Goal: Task Accomplishment & Management: Manage account settings

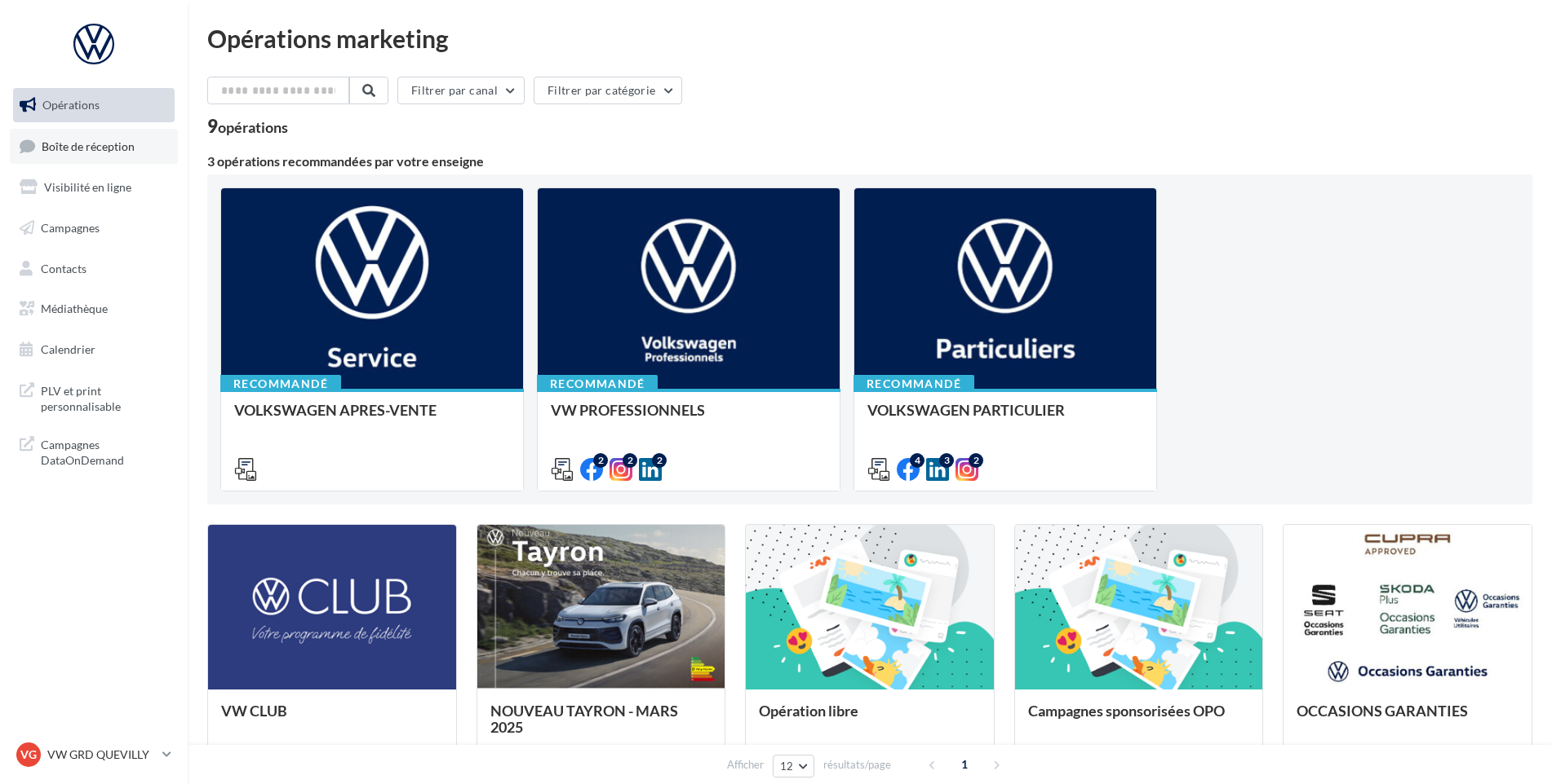
click at [117, 149] on span "Boîte de réception" at bounding box center [88, 145] width 93 height 14
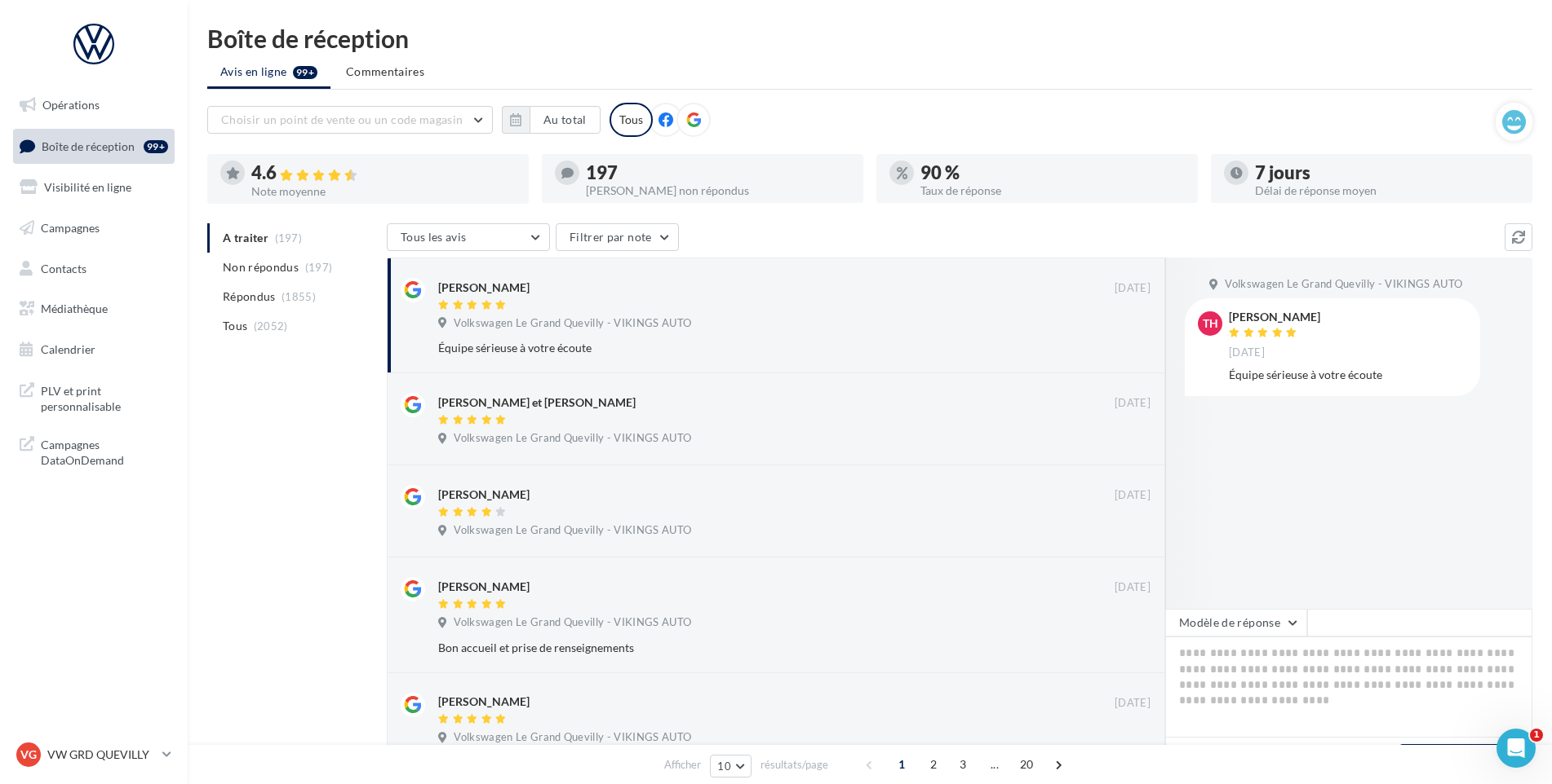
click at [328, 498] on div "A traiter (197) Non répondus (197) Répondus (1855) Tous (2052) Tous les avis To…" at bounding box center [869, 792] width 1324 height 1139
click at [182, 767] on div "VG VW GRD QUEVILLY vw-leg-vau" at bounding box center [94, 762] width 187 height 45
click at [132, 750] on p "VW GRD QUEVILLY" at bounding box center [102, 755] width 109 height 16
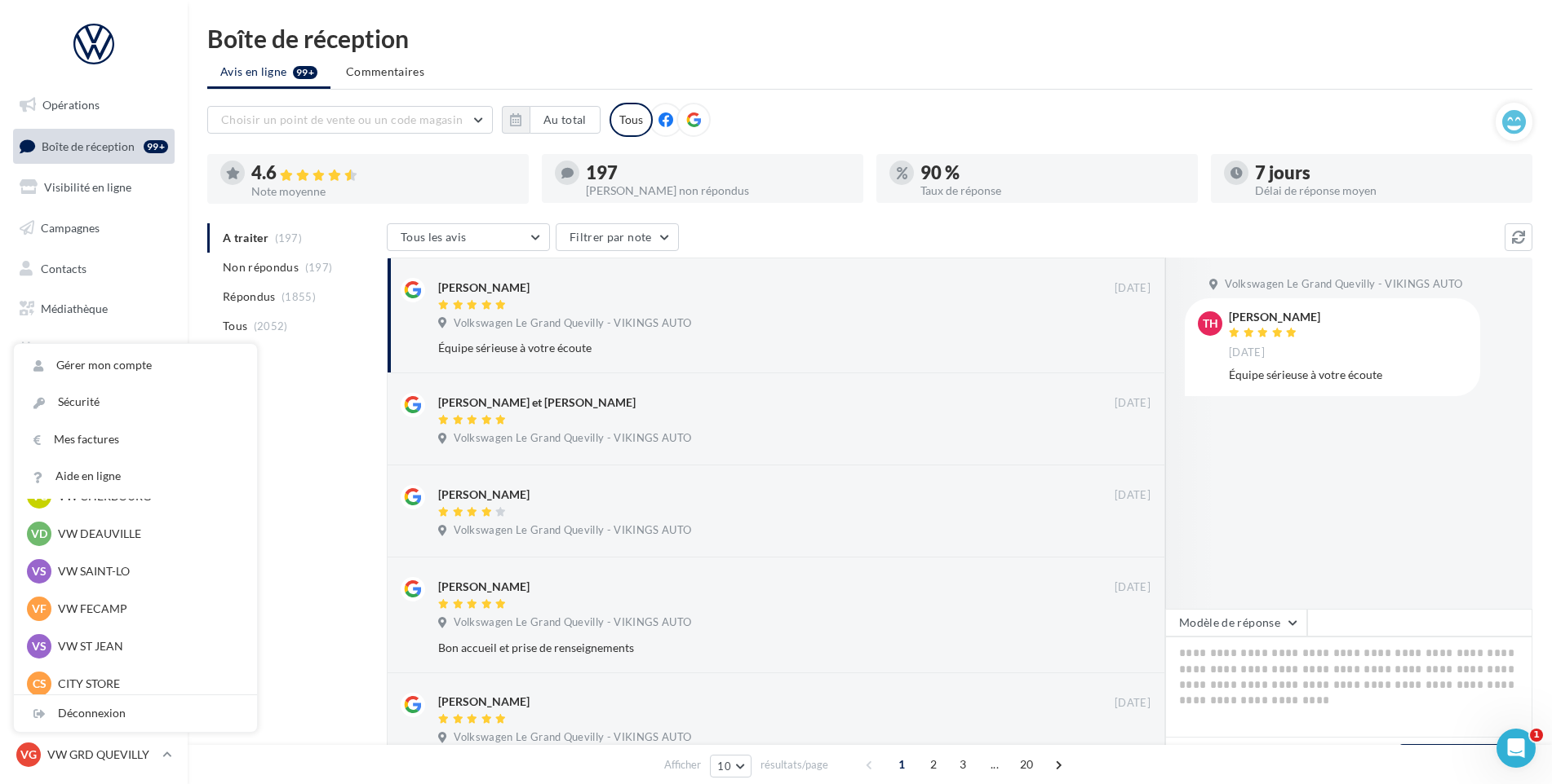
scroll to position [244, 0]
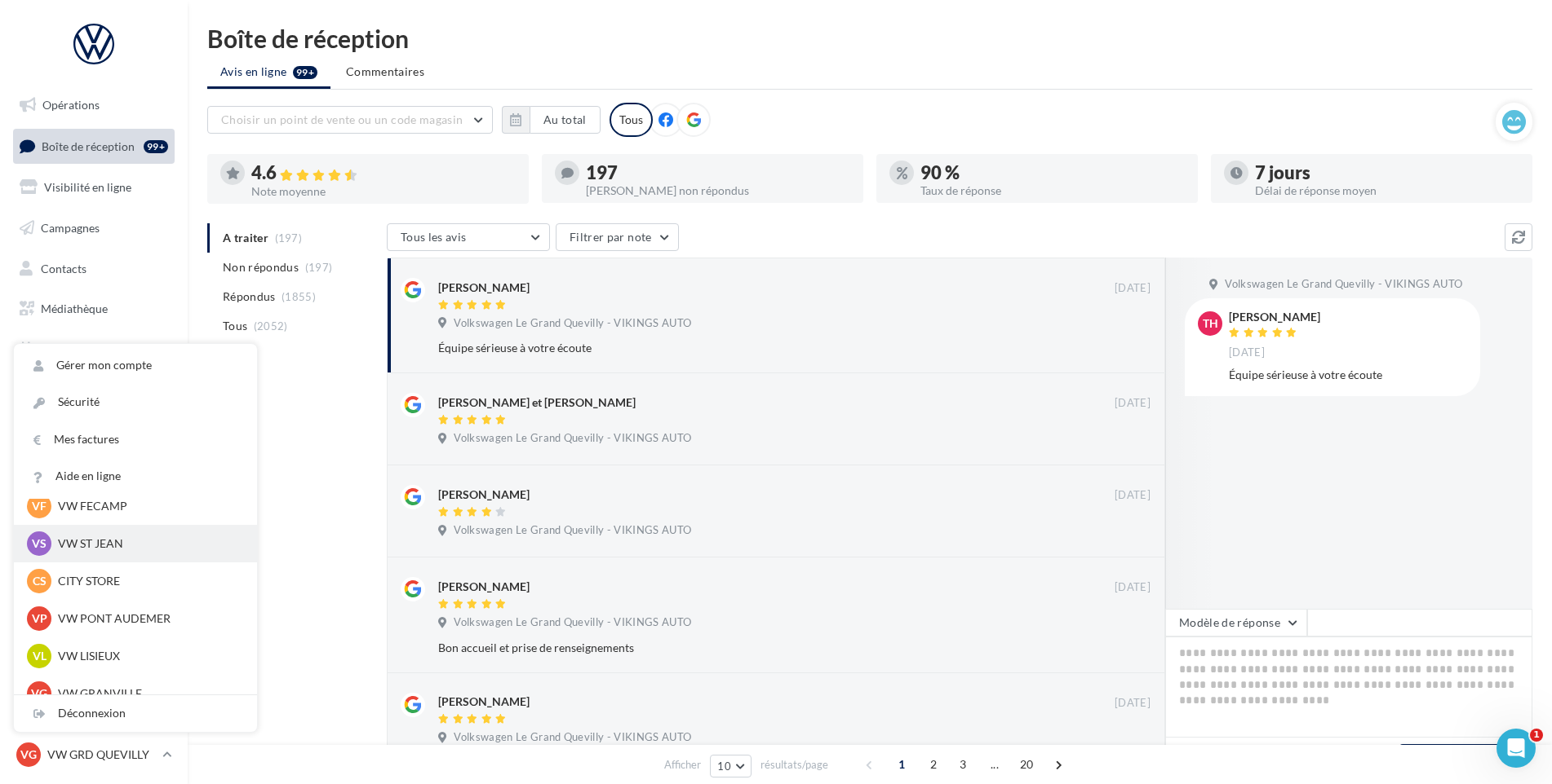
click at [137, 561] on div "VS VW ST JEAN vw-stj-vau" at bounding box center [136, 544] width 243 height 37
click at [137, 558] on div "VS VW ST JEAN vw-stj-vau" at bounding box center [136, 544] width 243 height 37
click at [129, 551] on p "VW ST JEAN" at bounding box center [147, 544] width 179 height 16
